Goal: Task Accomplishment & Management: Use online tool/utility

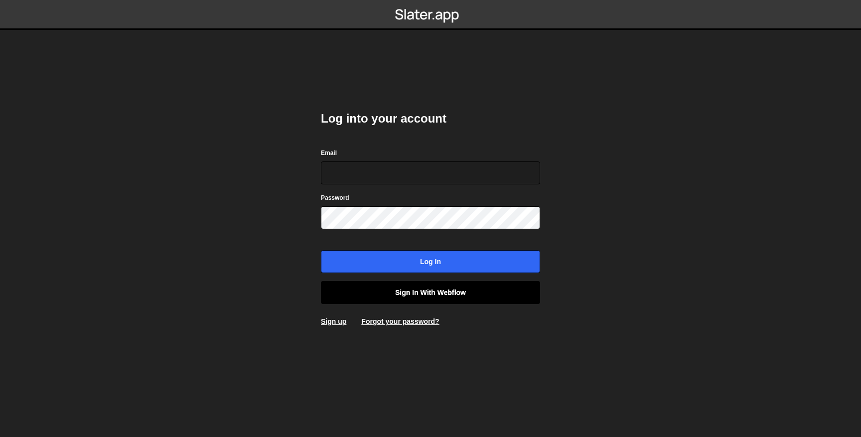
type input "[EMAIL_ADDRESS][DOMAIN_NAME]"
click at [443, 292] on link "Sign in with Webflow" at bounding box center [430, 292] width 219 height 23
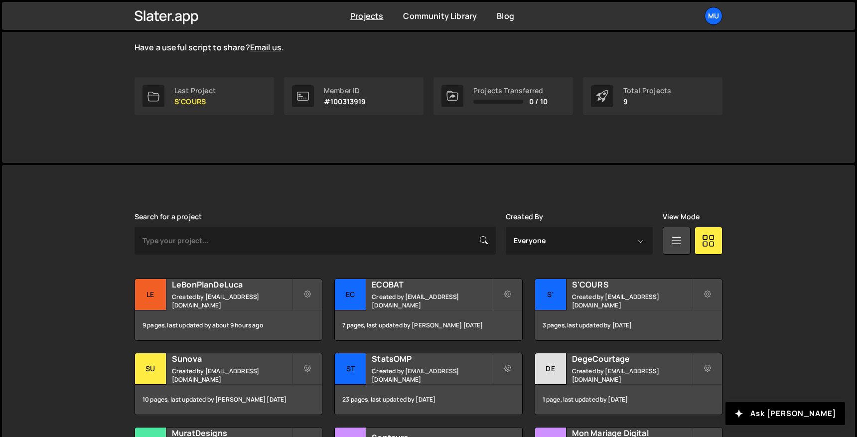
scroll to position [174, 0]
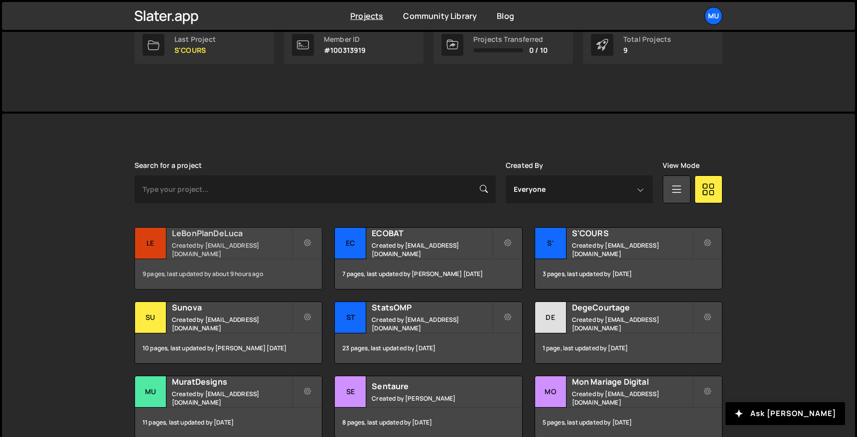
click at [213, 250] on small "Created by [EMAIL_ADDRESS][DOMAIN_NAME]" at bounding box center [232, 249] width 120 height 17
